Goal: Check status: Check status

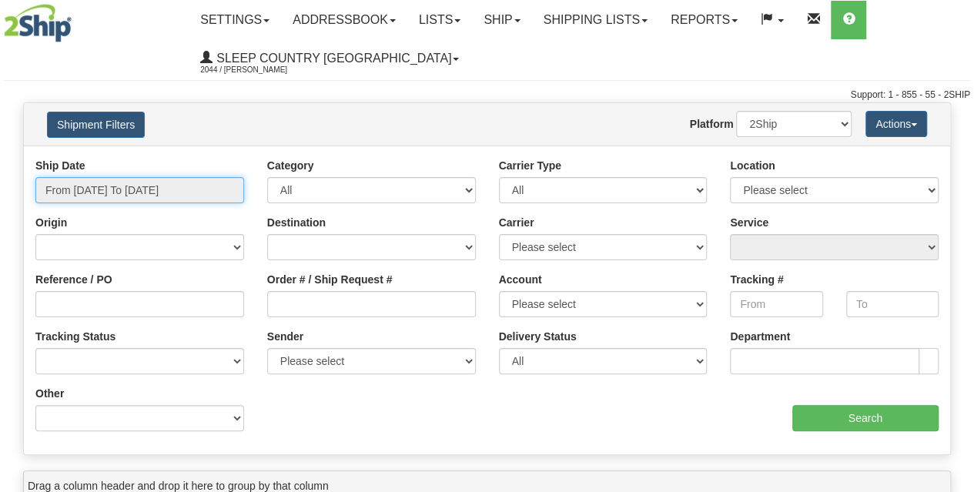
click at [158, 182] on input "From [DATE] To [DATE]" at bounding box center [139, 190] width 209 height 26
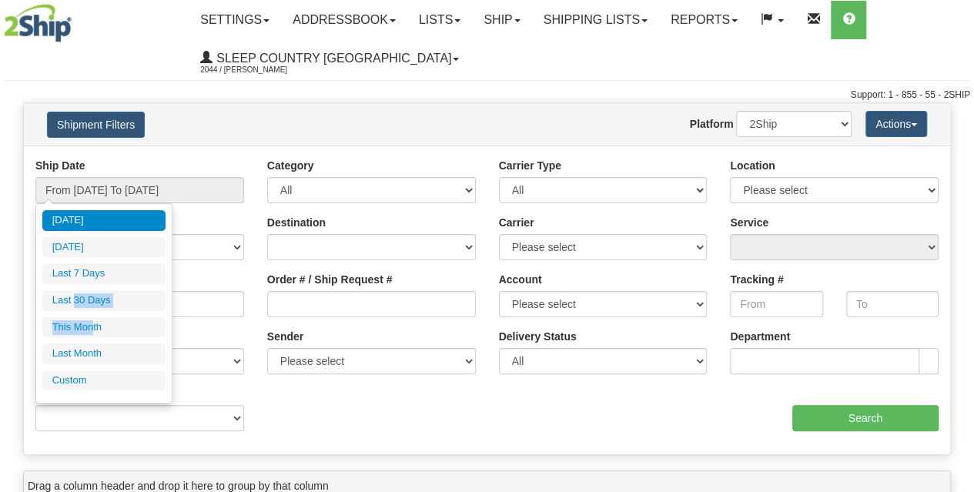
drag, startPoint x: 93, startPoint y: 328, endPoint x: 75, endPoint y: 287, distance: 44.8
click at [75, 287] on ul "[DATE] [DATE] Last 7 Days Last 30 Days This Month Last Month Custom" at bounding box center [103, 300] width 123 height 180
click at [79, 296] on li "Last 30 Days" at bounding box center [103, 300] width 123 height 21
type input "From [DATE] To [DATE]"
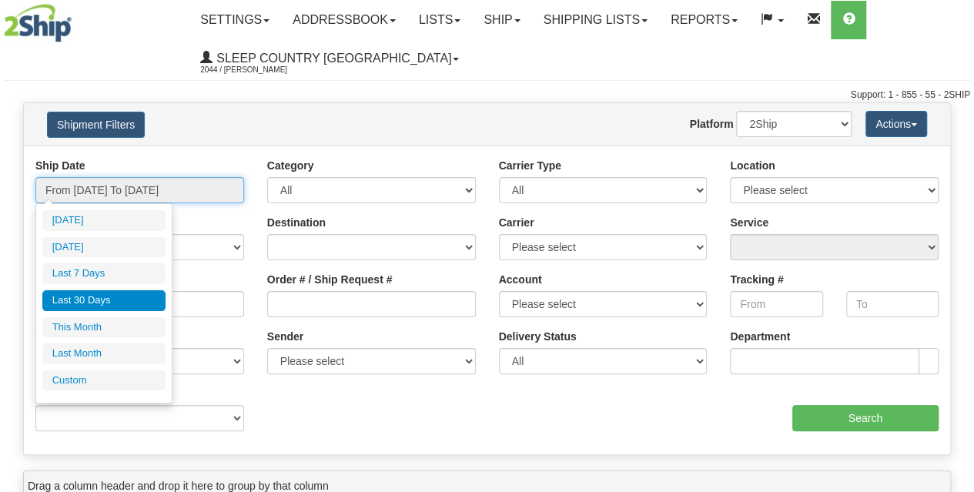
click at [112, 184] on input "From [DATE] To [DATE]" at bounding box center [139, 190] width 209 height 26
click at [79, 299] on li "Last 30 Days" at bounding box center [103, 300] width 123 height 21
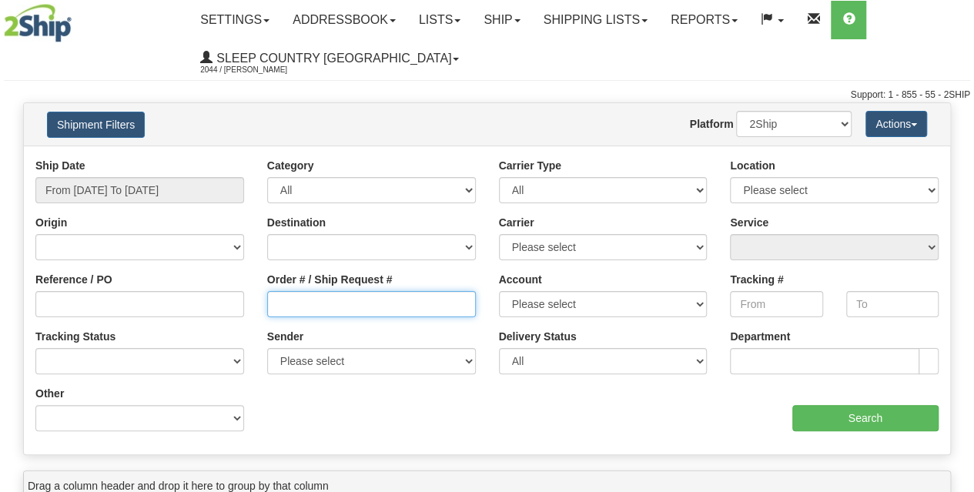
click at [293, 304] on input "Order # / Ship Request #" at bounding box center [371, 304] width 209 height 26
paste input "9000I001668"
type input "9000I001668"
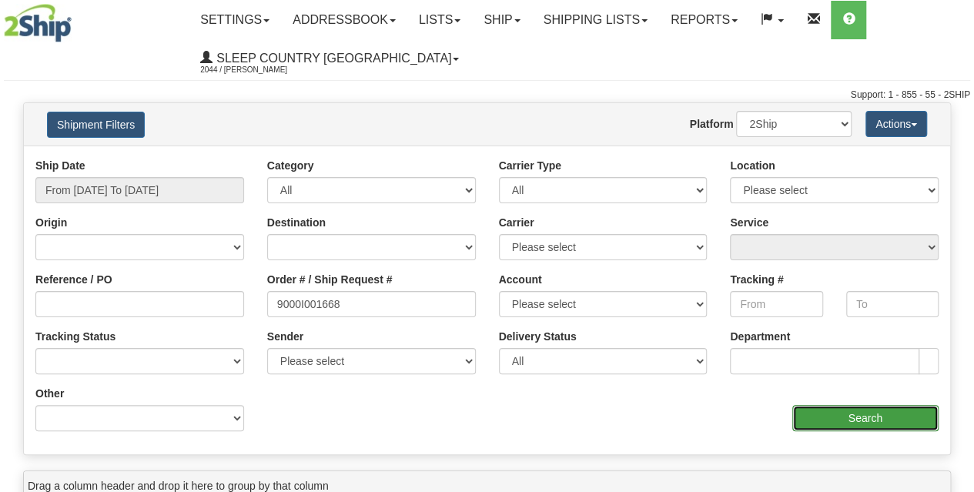
click at [839, 413] on input "Search" at bounding box center [865, 418] width 147 height 26
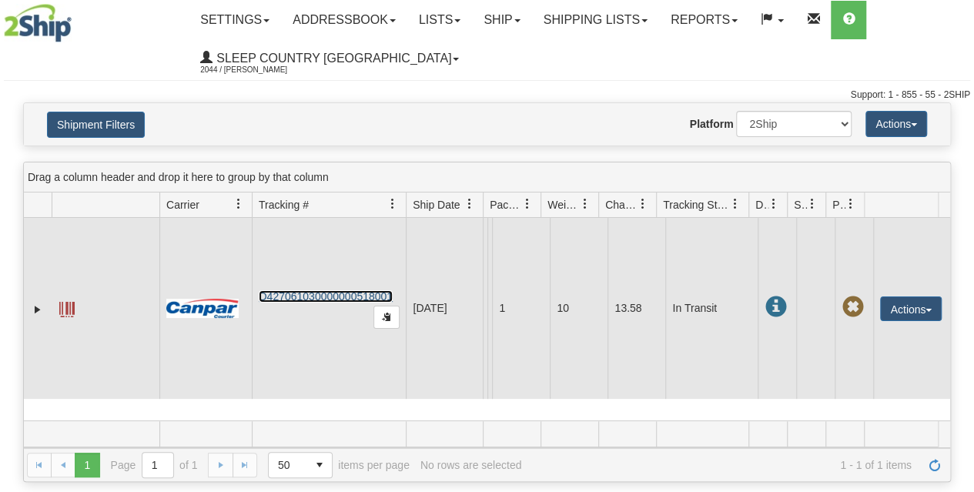
click at [339, 293] on link "D427061030000000518001" at bounding box center [326, 296] width 134 height 12
